Goal: Check status: Check status

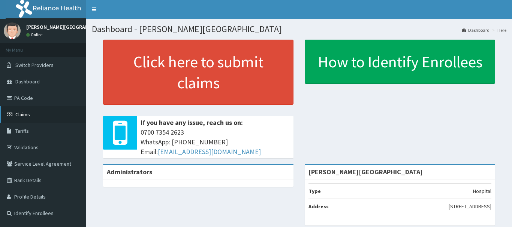
click at [39, 118] on link "Claims" at bounding box center [43, 114] width 86 height 16
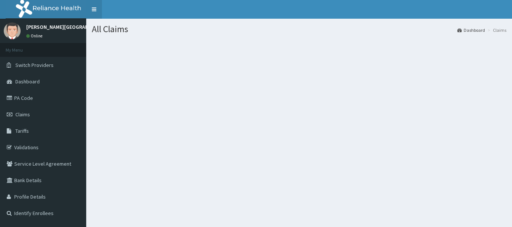
click at [93, 11] on link "Toggle navigation" at bounding box center [94, 9] width 16 height 19
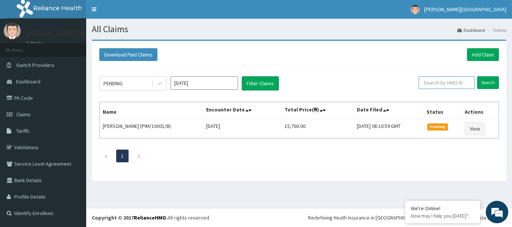
click at [458, 83] on input "text" at bounding box center [446, 82] width 56 height 13
paste input "MLD/10009/B"
type input "MLD/10009/B"
click at [481, 81] on input "Search" at bounding box center [488, 82] width 22 height 13
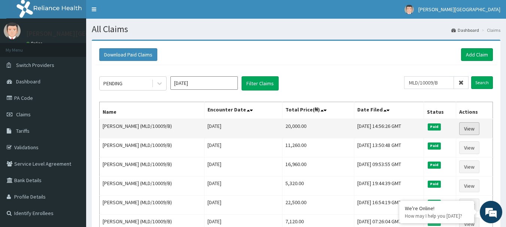
click at [469, 130] on link "View" at bounding box center [469, 128] width 20 height 13
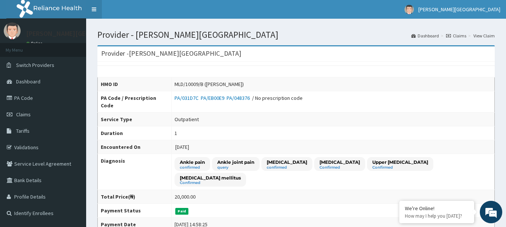
click at [92, 13] on link "Toggle navigation" at bounding box center [94, 9] width 16 height 19
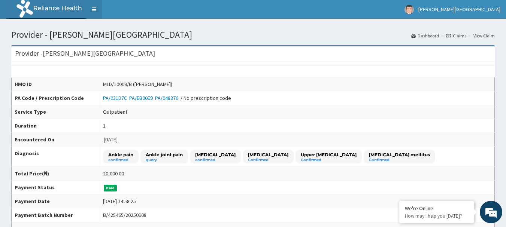
click at [96, 12] on link "Toggle navigation" at bounding box center [94, 9] width 16 height 19
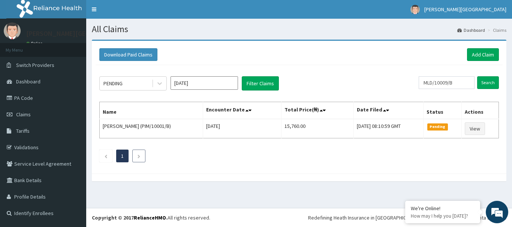
click at [137, 157] on icon "Next page" at bounding box center [138, 156] width 3 height 4
click at [50, 97] on link "PA Code" at bounding box center [43, 98] width 86 height 16
